Goal: Task Accomplishment & Management: Complete application form

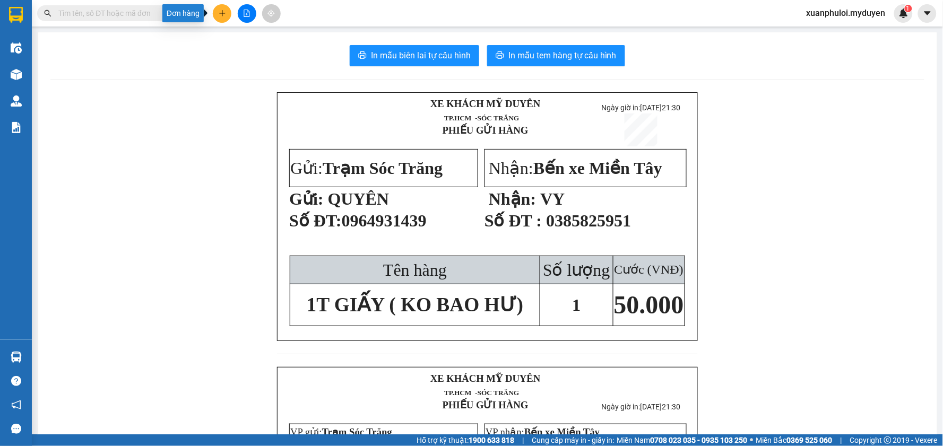
click at [225, 10] on icon "plus" at bounding box center [222, 13] width 7 height 7
click at [250, 41] on div "Tạo đơn hàng" at bounding box center [264, 40] width 46 height 12
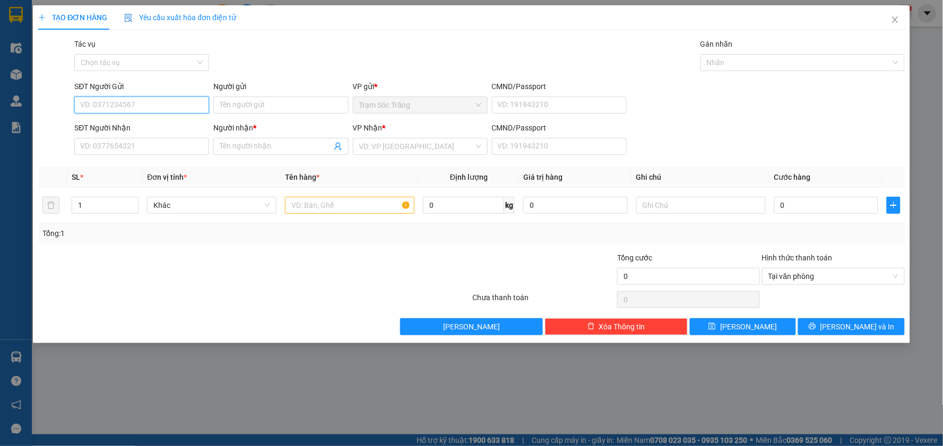
click at [113, 109] on input "SĐT Người Gửi" at bounding box center [141, 105] width 135 height 17
click at [134, 126] on div "0393573671 - NGÂN" at bounding box center [142, 126] width 122 height 12
type input "0393573671"
type input "NGÂN"
type input "0933399609"
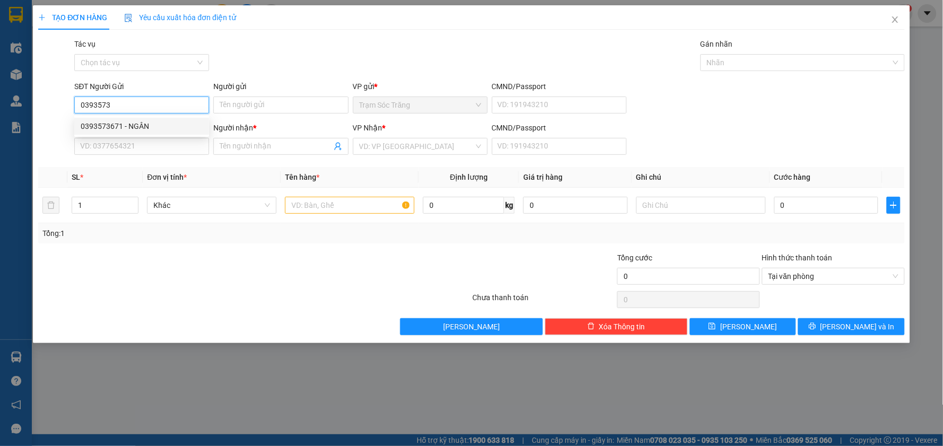
type input "NAM"
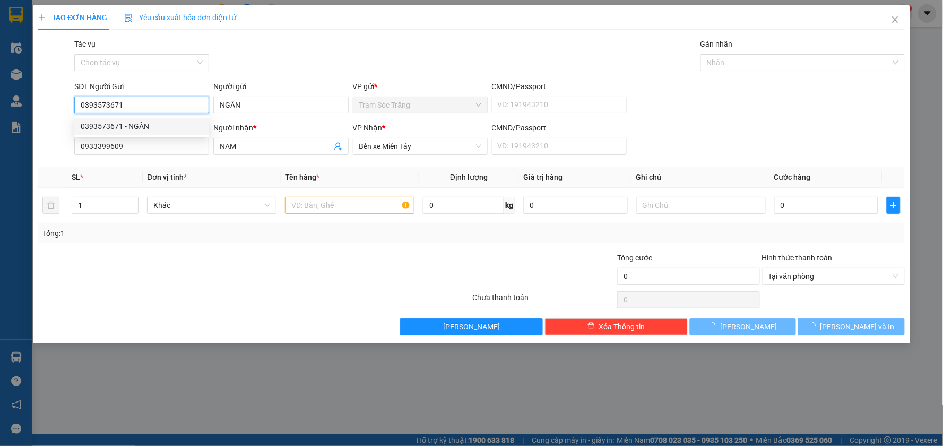
type input "50.000"
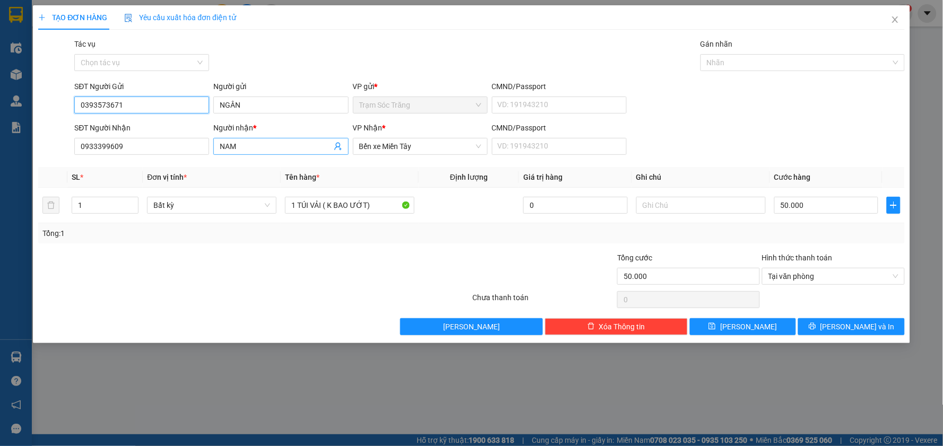
type input "0393573671"
click at [248, 141] on input "NAM" at bounding box center [275, 147] width 111 height 12
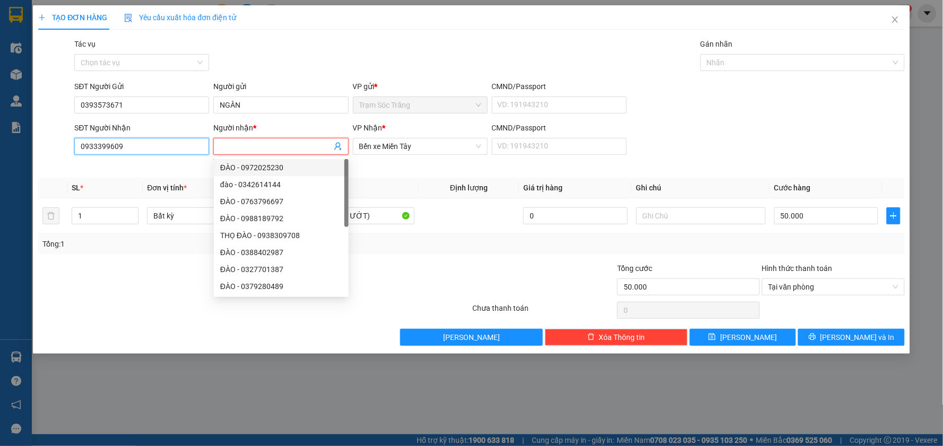
click at [171, 149] on input "0933399609" at bounding box center [141, 146] width 135 height 17
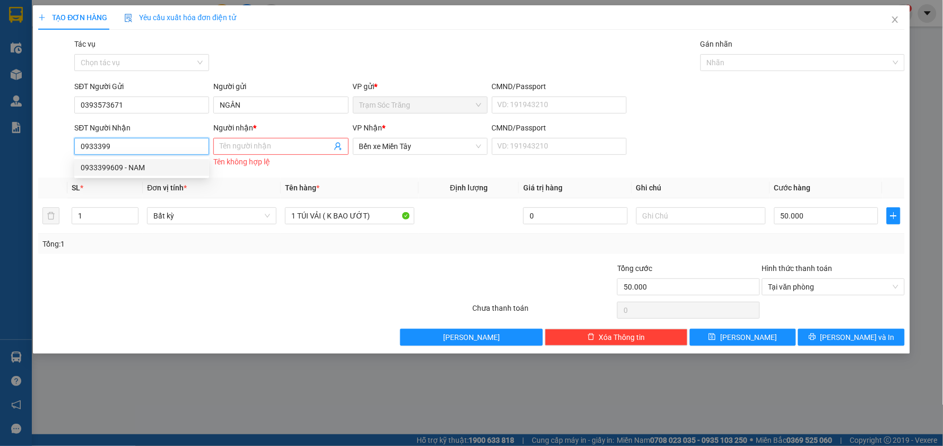
click at [168, 163] on div "0933399609 - NAM" at bounding box center [142, 168] width 122 height 12
type input "0933399609"
type input "NAM"
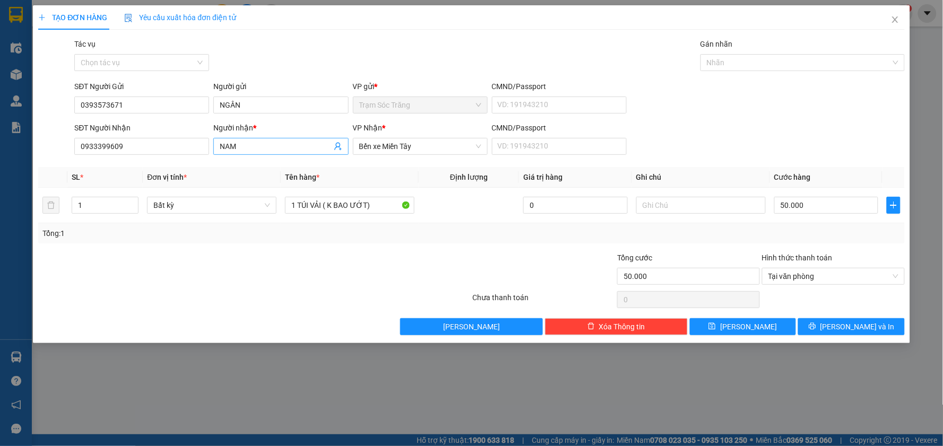
click at [250, 141] on input "NAM" at bounding box center [275, 147] width 111 height 12
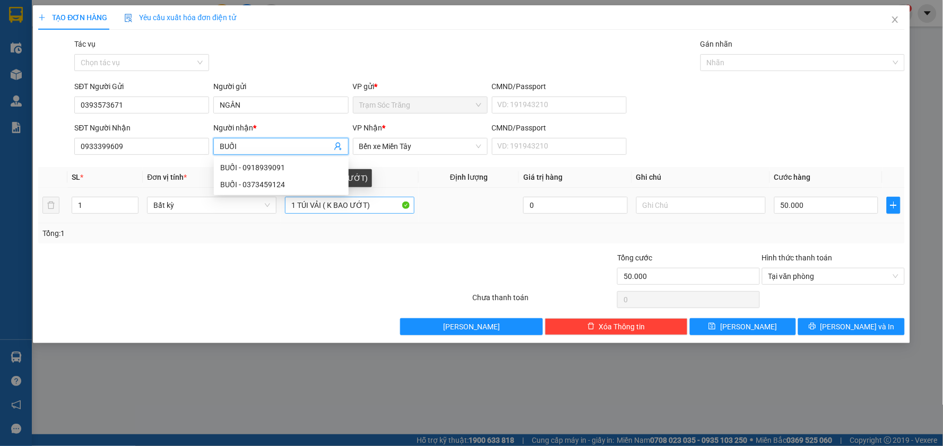
type input "BUỐI"
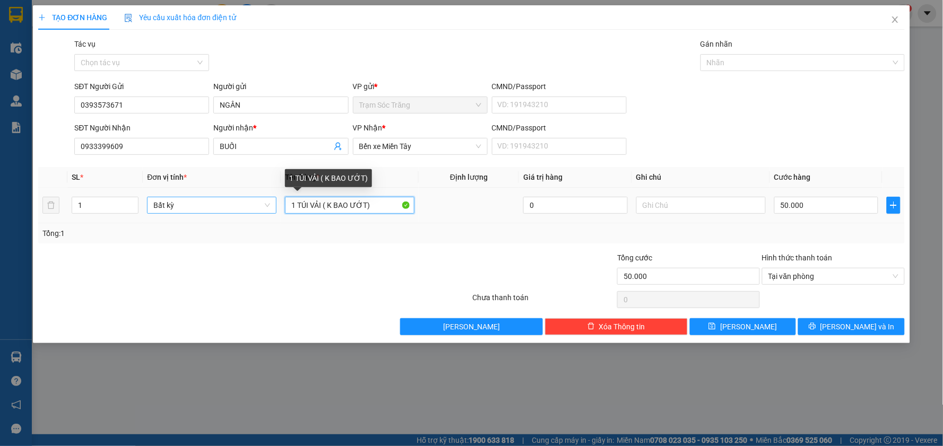
drag, startPoint x: 322, startPoint y: 205, endPoint x: 267, endPoint y: 207, distance: 54.7
click at [267, 207] on tr "1 Bất kỳ 1 TÚI VẢI ( K BAO ƯỚT) 0 50.000" at bounding box center [471, 206] width 867 height 36
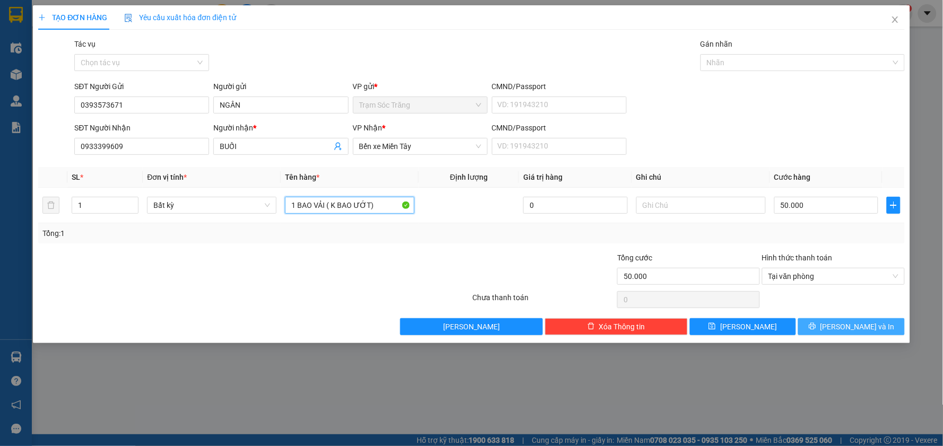
type input "1 BAO VẢI ( K BAO ƯỚT)"
click at [853, 325] on span "[PERSON_NAME] và In" at bounding box center [857, 327] width 74 height 12
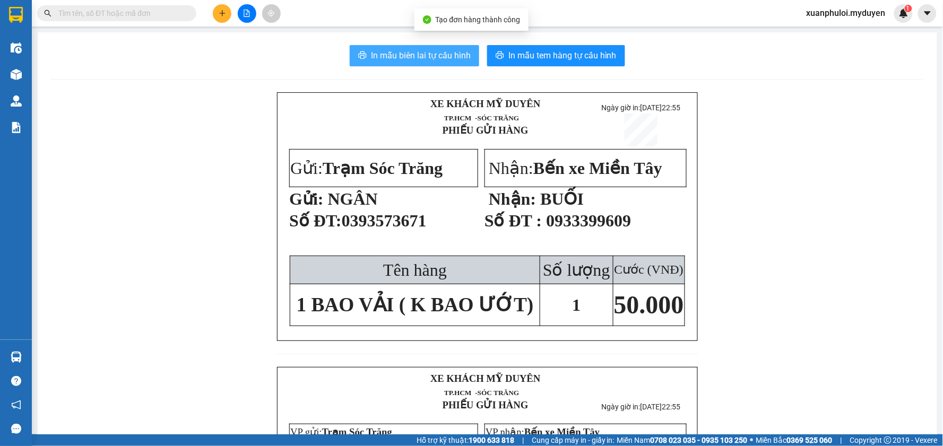
click at [399, 50] on span "In mẫu biên lai tự cấu hình" at bounding box center [421, 55] width 100 height 13
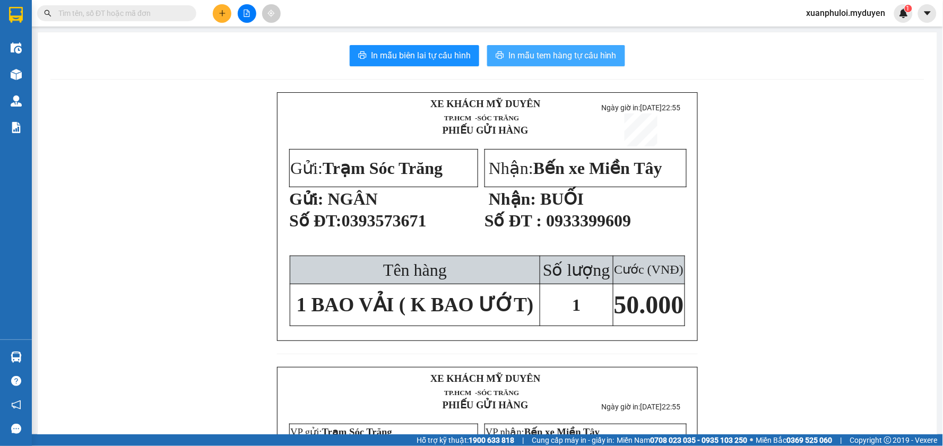
click at [545, 51] on span "In mẫu tem hàng tự cấu hình" at bounding box center [562, 55] width 108 height 13
